Goal: Task Accomplishment & Management: Manage account settings

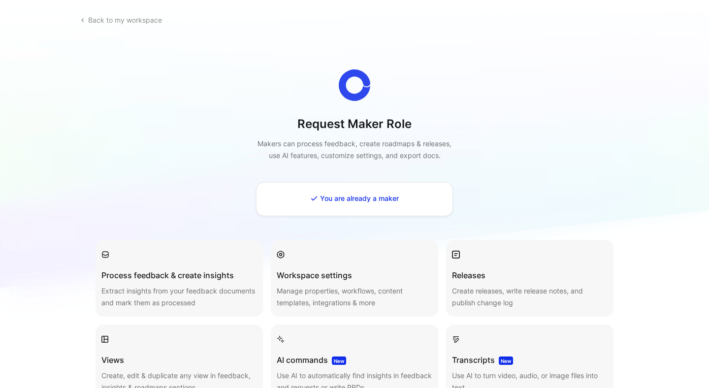
click at [94, 22] on link "Back to my workspace" at bounding box center [121, 20] width 91 height 17
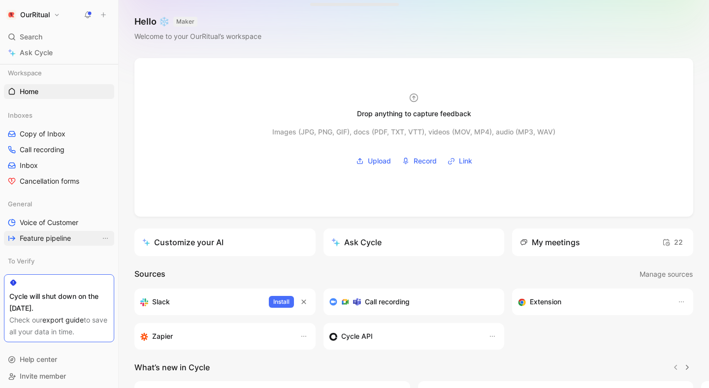
scroll to position [3, 0]
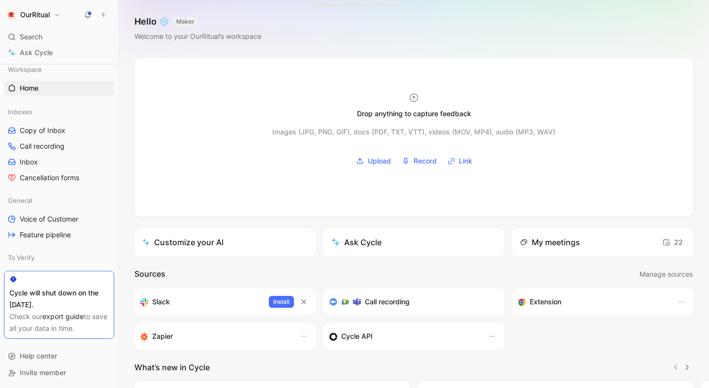
click at [56, 12] on button "OurRitual" at bounding box center [33, 15] width 59 height 14
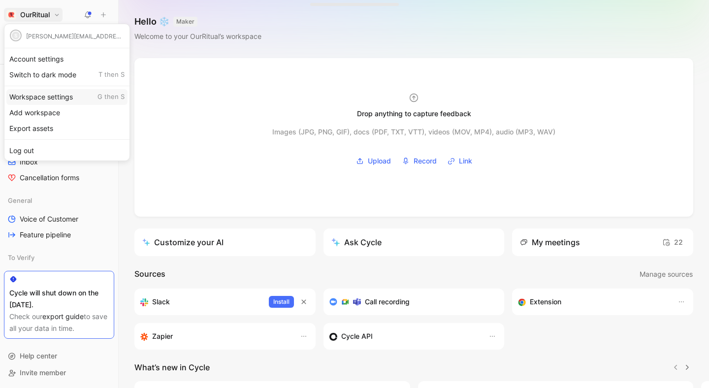
click at [40, 102] on div "Workspace settings G then S" at bounding box center [66, 97] width 121 height 16
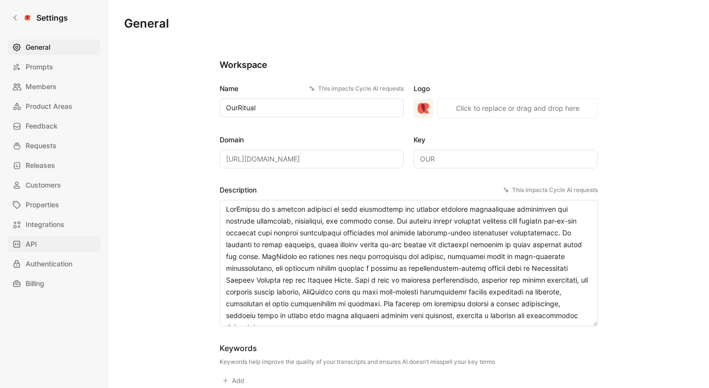
click at [41, 250] on link "API" at bounding box center [54, 244] width 93 height 16
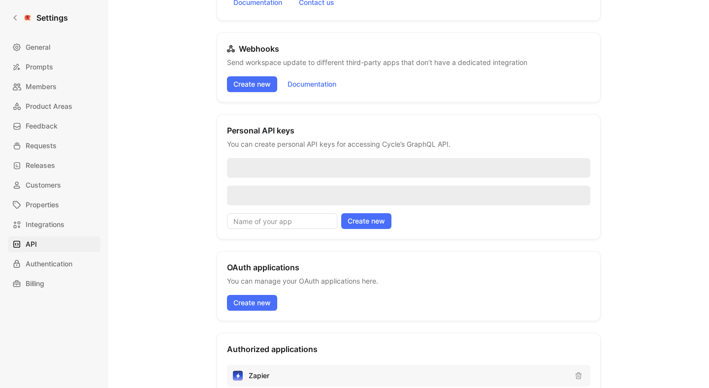
scroll to position [119, 0]
click at [278, 223] on input at bounding box center [282, 221] width 110 height 16
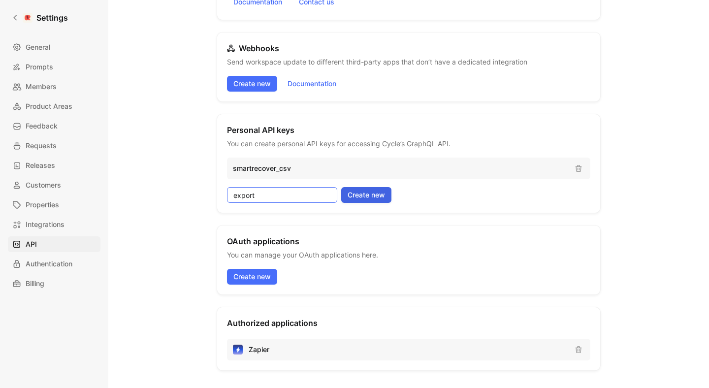
type input "export"
click at [370, 197] on span "Create new" at bounding box center [366, 195] width 37 height 12
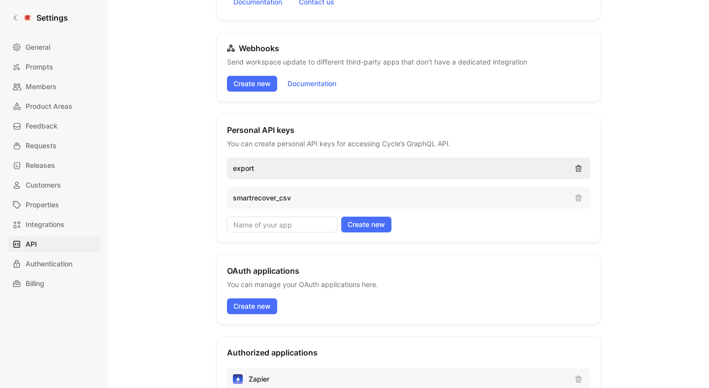
click at [577, 170] on icon "button" at bounding box center [579, 168] width 8 height 8
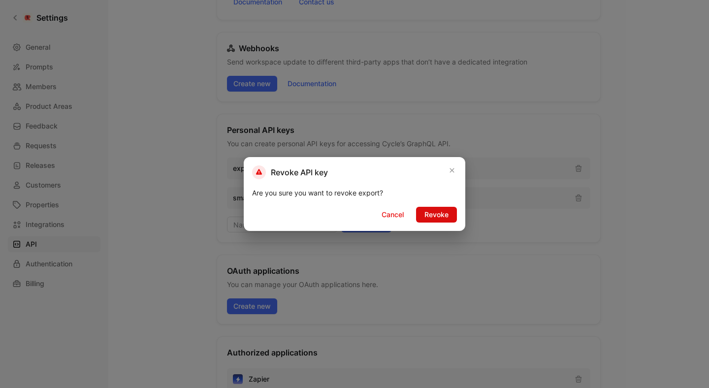
click at [433, 212] on span "Revoke" at bounding box center [436, 215] width 24 height 12
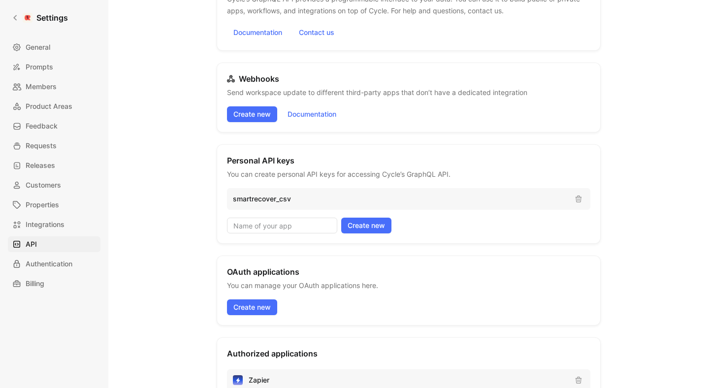
scroll to position [50, 0]
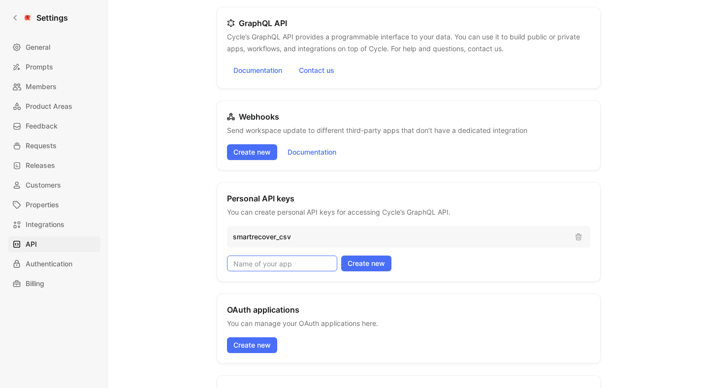
click at [254, 263] on input at bounding box center [282, 264] width 110 height 16
type input "export"
click at [351, 270] on button "Create new" at bounding box center [366, 264] width 50 height 16
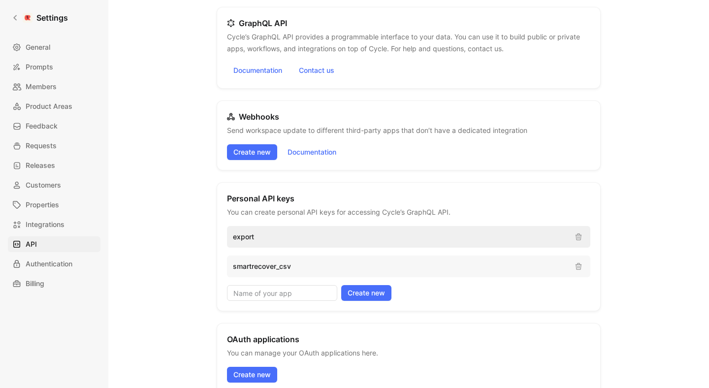
click at [295, 234] on p "export" at bounding box center [400, 237] width 334 height 12
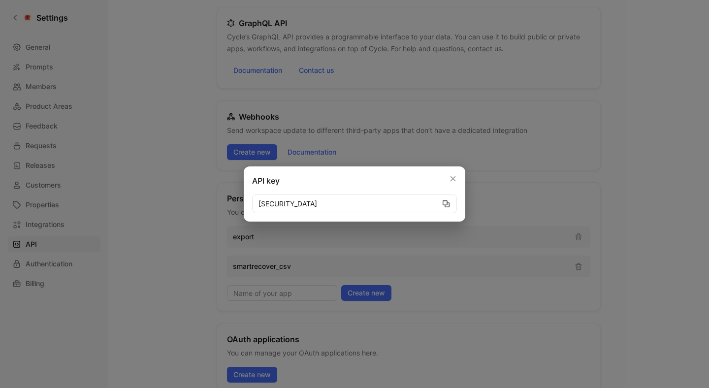
click at [444, 205] on icon "button" at bounding box center [446, 204] width 8 height 8
